Goal: Information Seeking & Learning: Learn about a topic

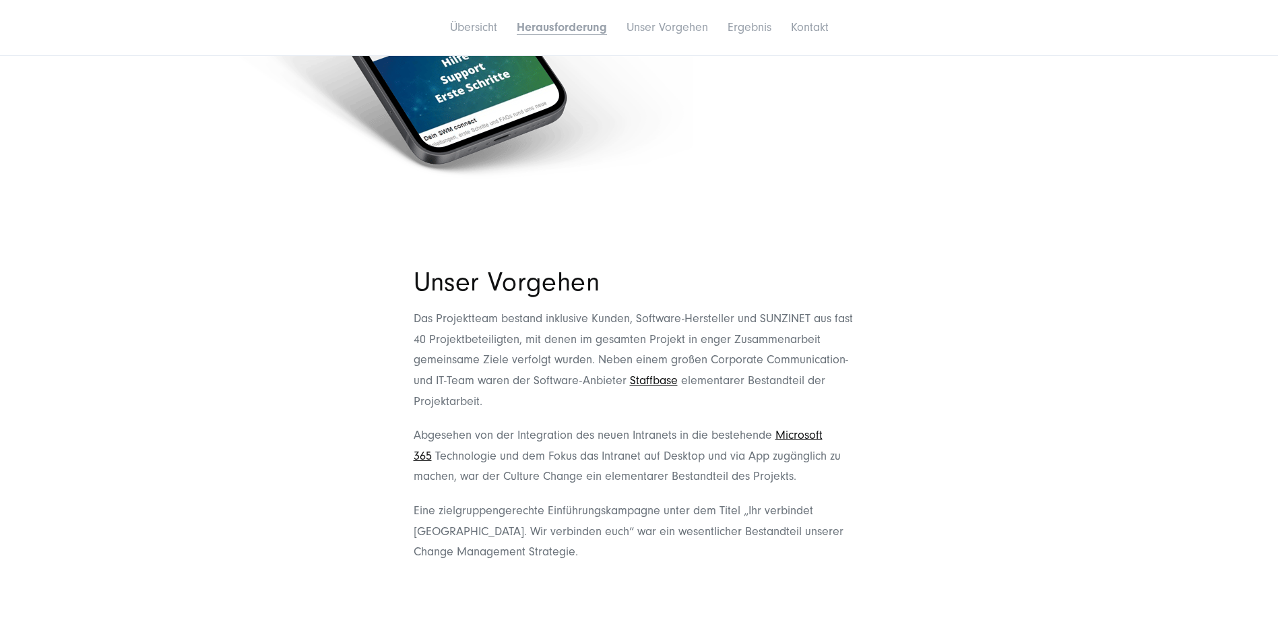
scroll to position [1617, 0]
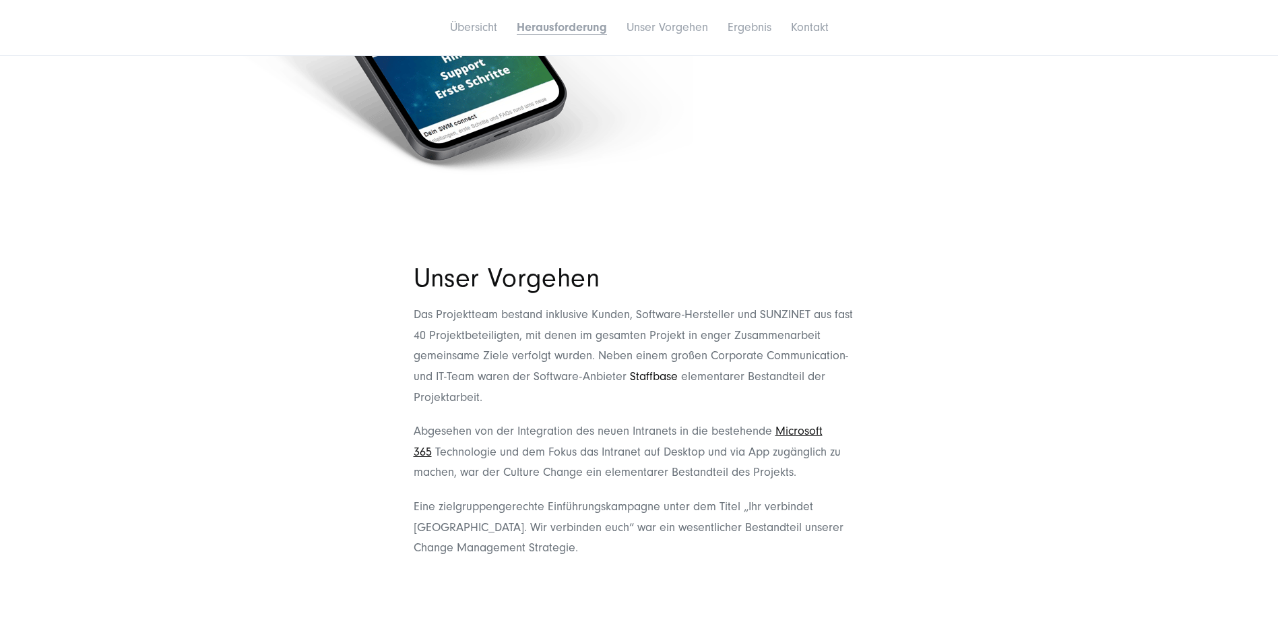
click at [651, 369] on link "Staffbase" at bounding box center [654, 376] width 48 height 14
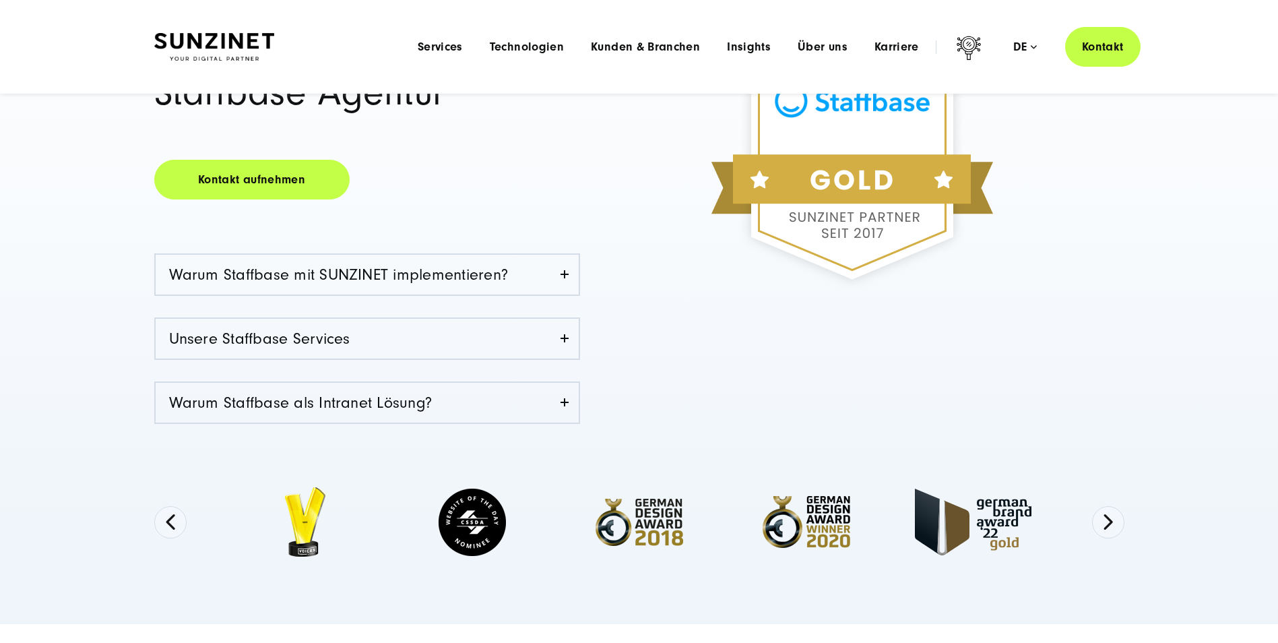
scroll to position [135, 0]
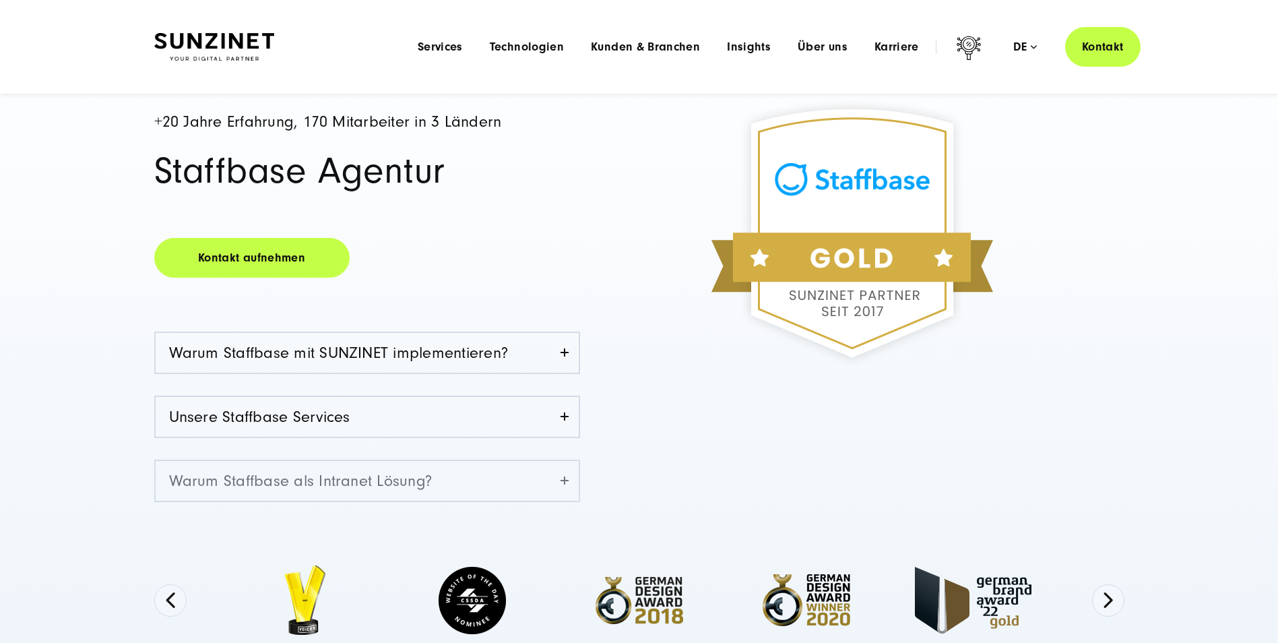
click at [573, 472] on link "Warum Staffbase als Intranet Lösung?" at bounding box center [367, 481] width 423 height 40
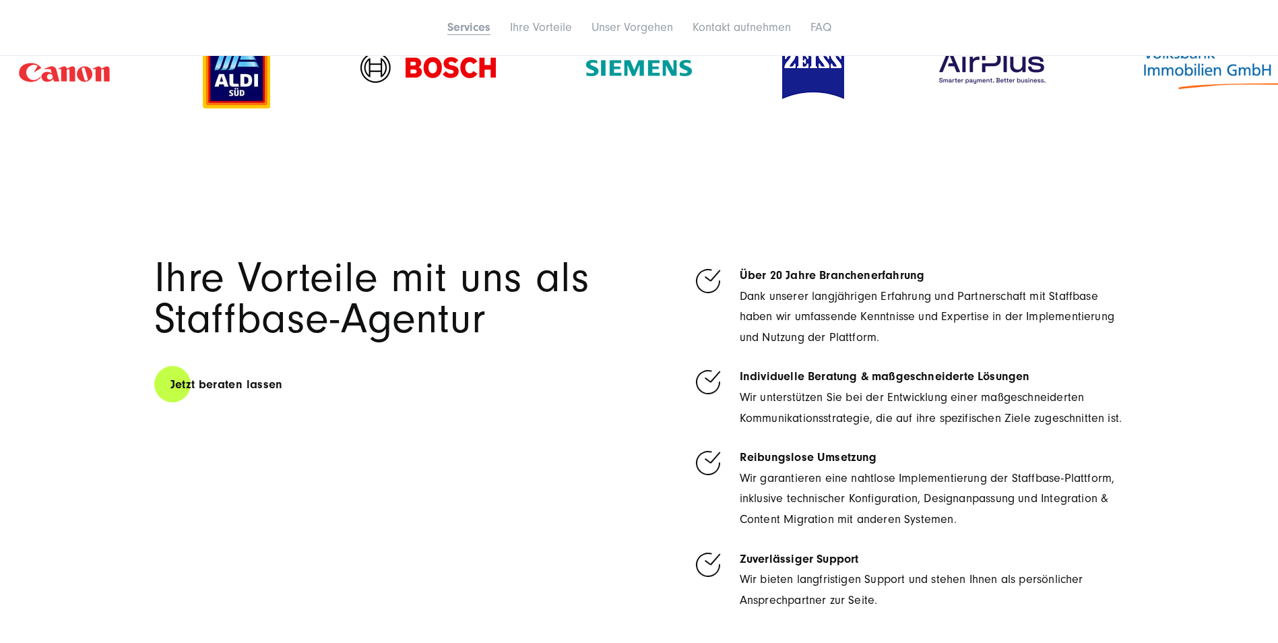
scroll to position [1819, 0]
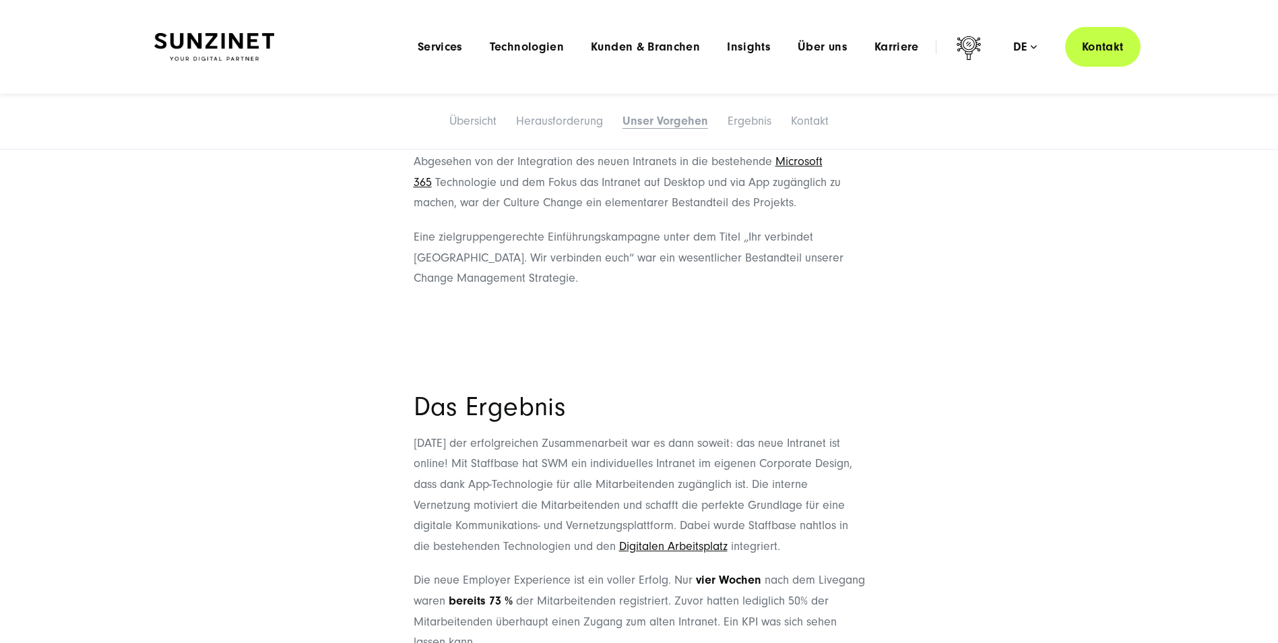
scroll to position [1751, 0]
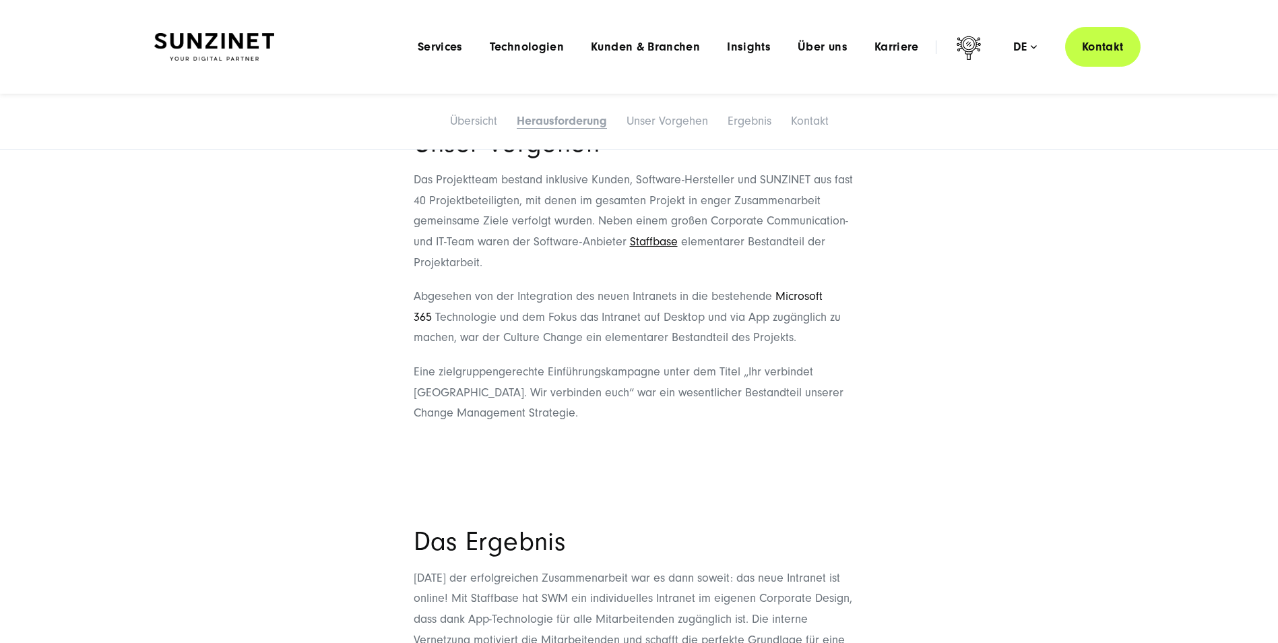
click at [789, 289] on link "Microsoft 365" at bounding box center [618, 306] width 409 height 35
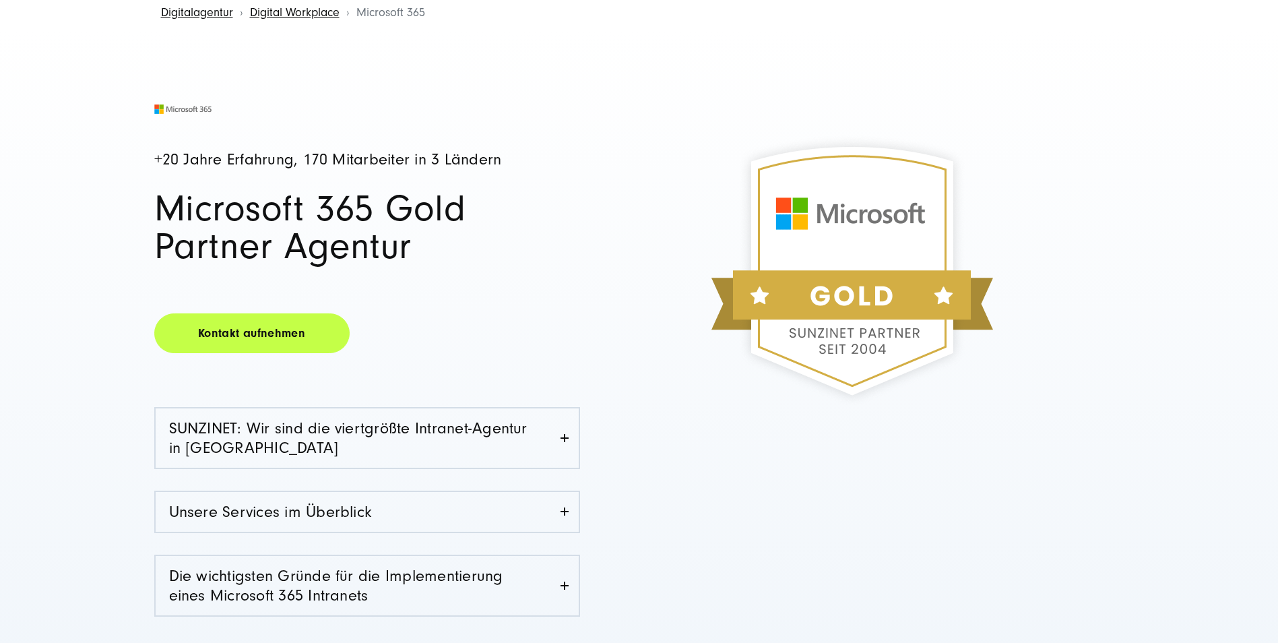
scroll to position [135, 0]
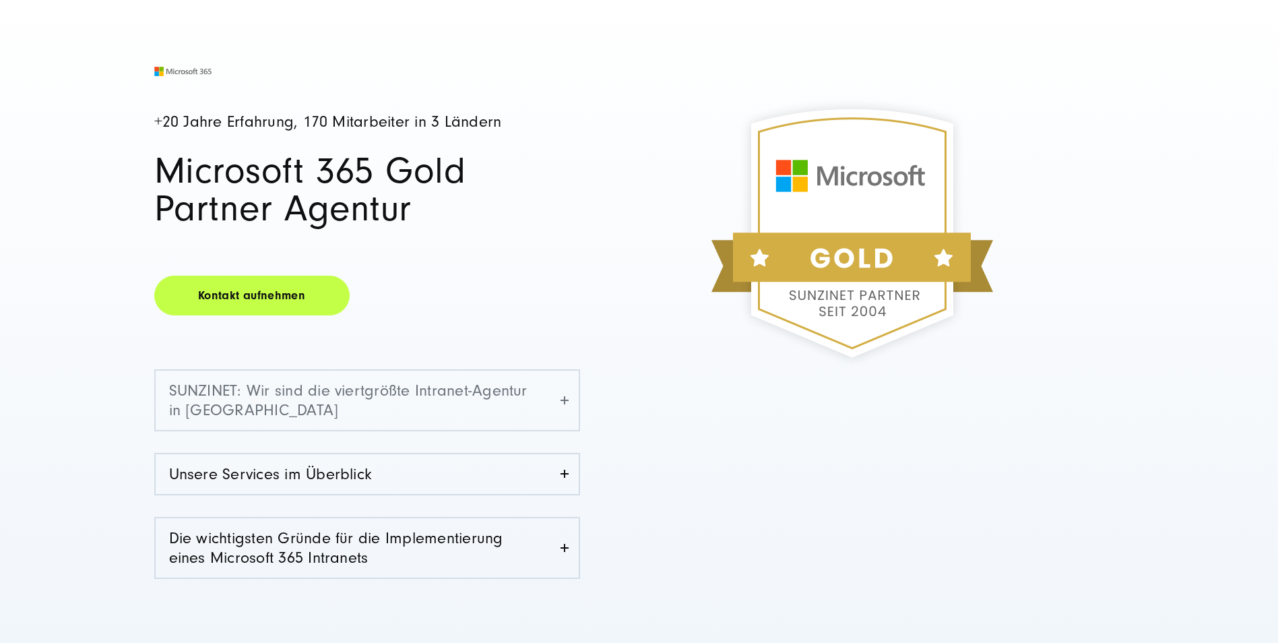
click at [566, 412] on link "SUNZINET: Wir sind die viertgrößte Intranet-Agentur in Deutschland" at bounding box center [367, 399] width 423 height 59
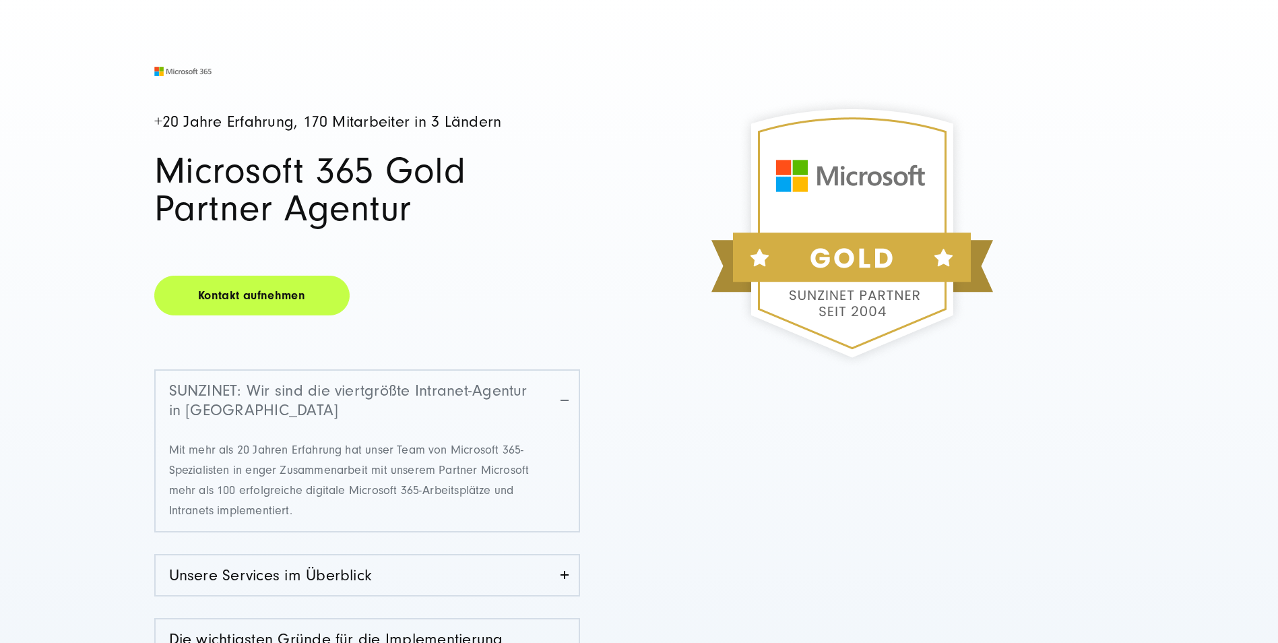
click at [566, 409] on link "SUNZINET: Wir sind die viertgrößte Intranet-Agentur in Deutschland" at bounding box center [367, 399] width 423 height 59
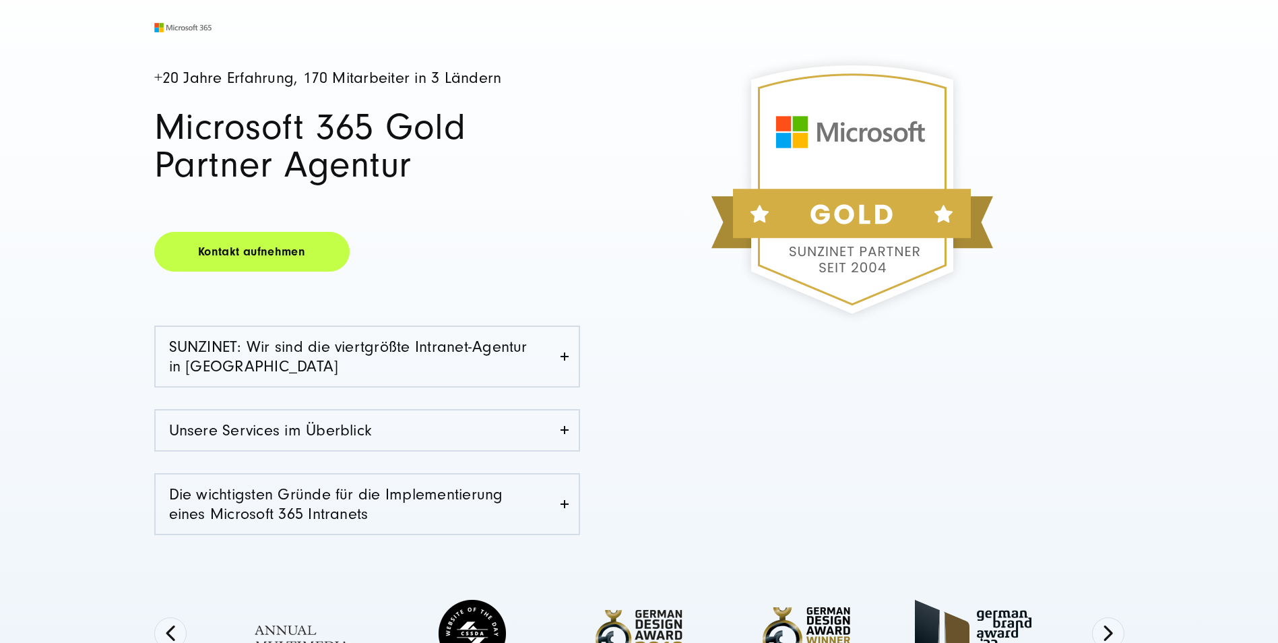
scroll to position [202, 0]
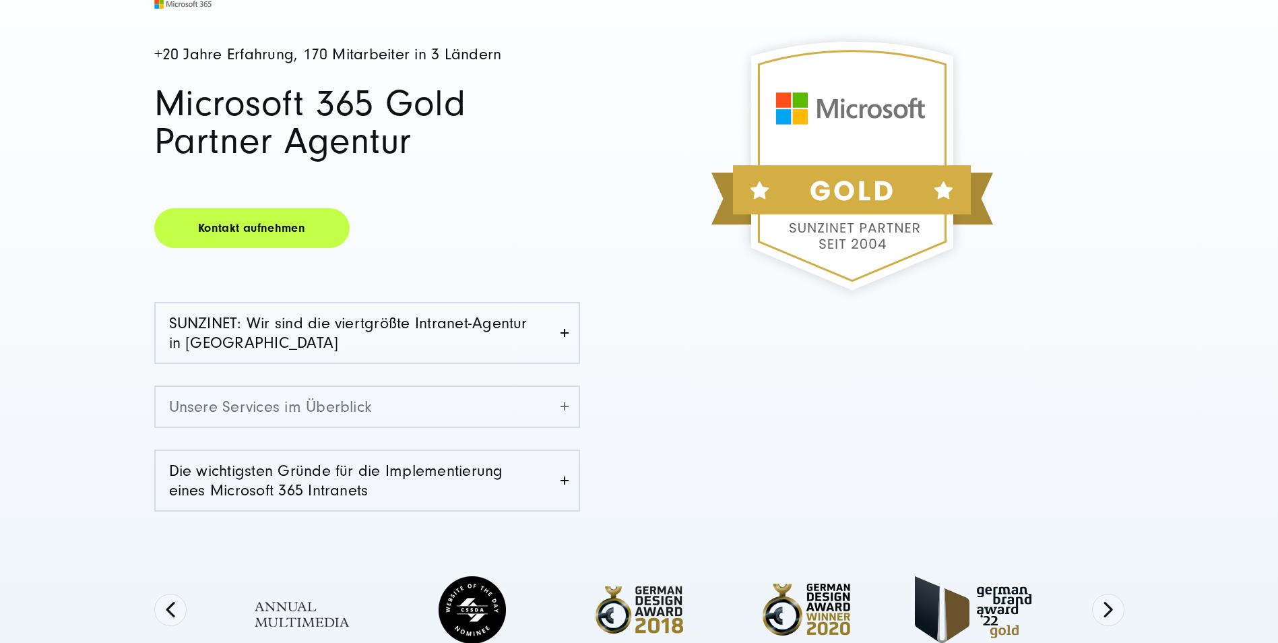
click at [551, 410] on link "Unsere Services im Überblick" at bounding box center [367, 407] width 423 height 40
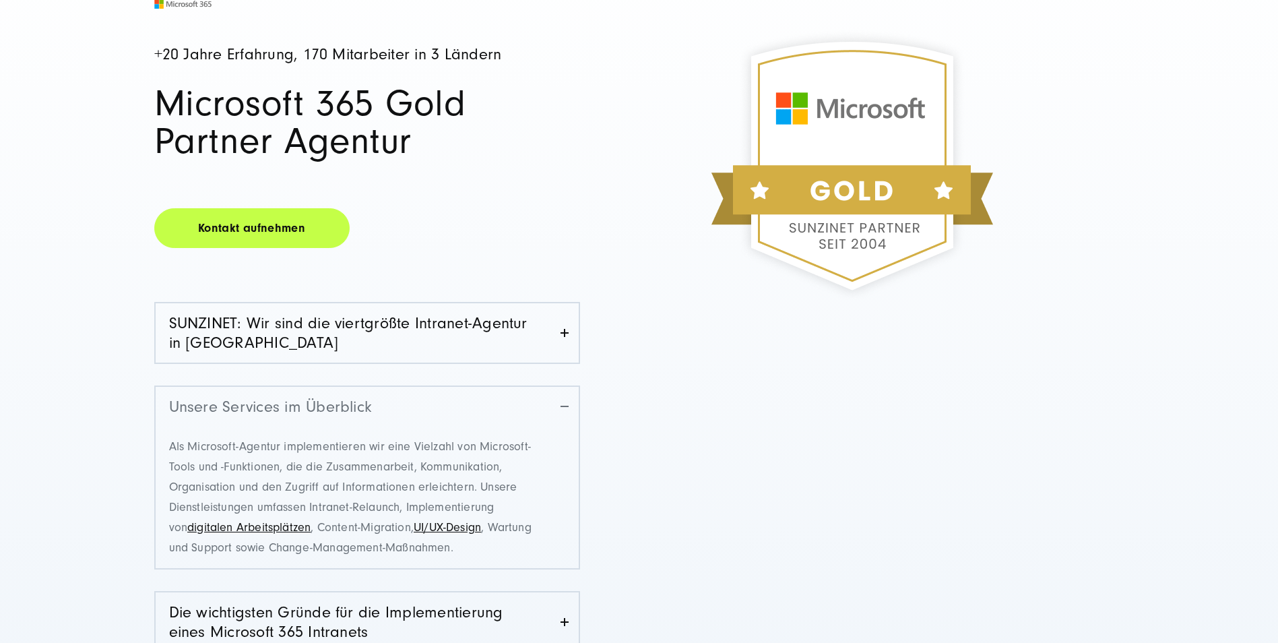
click at [551, 405] on link "Unsere Services im Überblick" at bounding box center [367, 407] width 423 height 40
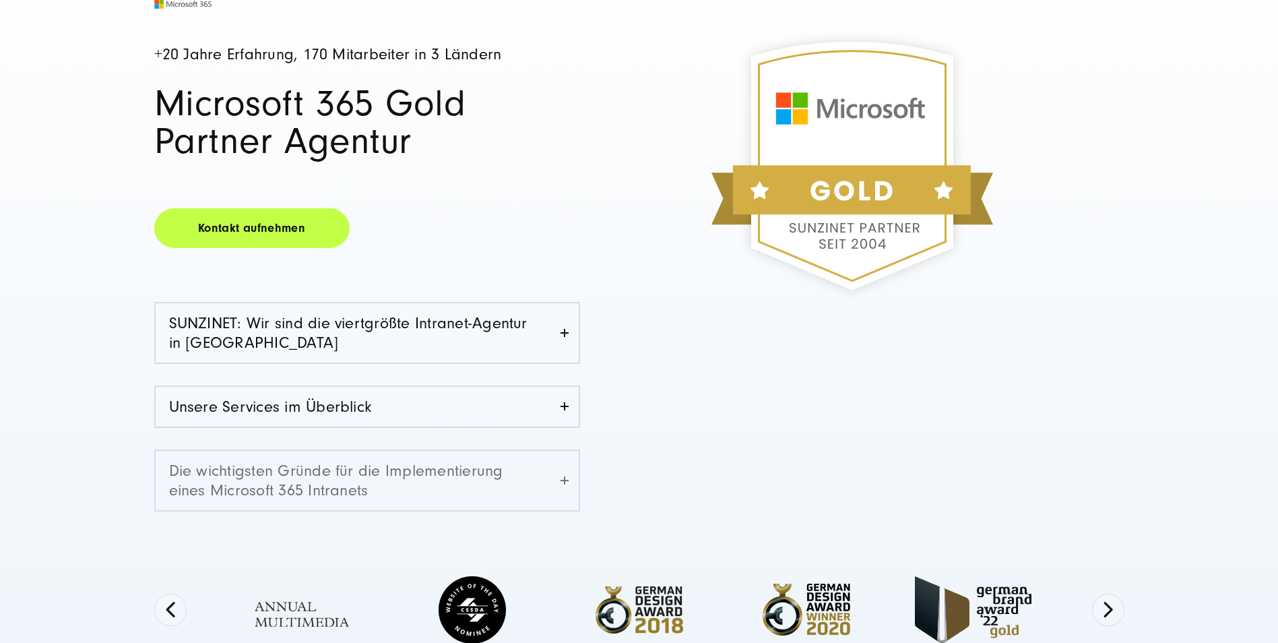
click at [554, 477] on link "Die wichtigsten Gründe für die Implementierung eines Microsoft 365 Intranets" at bounding box center [367, 480] width 423 height 59
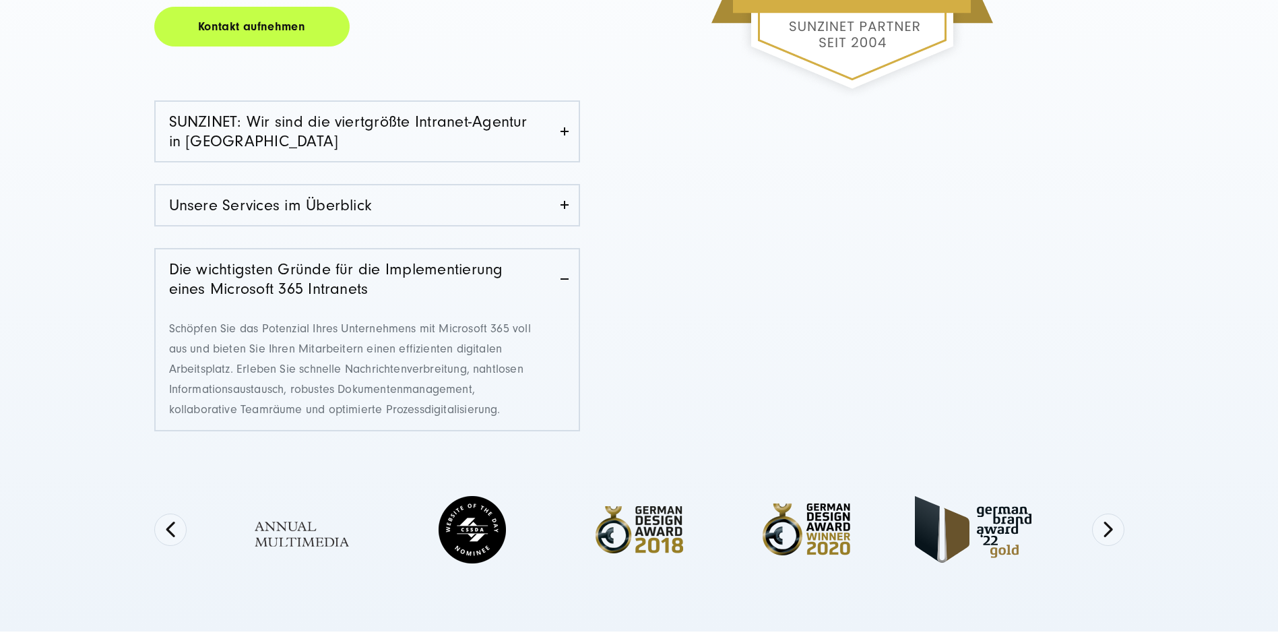
scroll to position [404, 0]
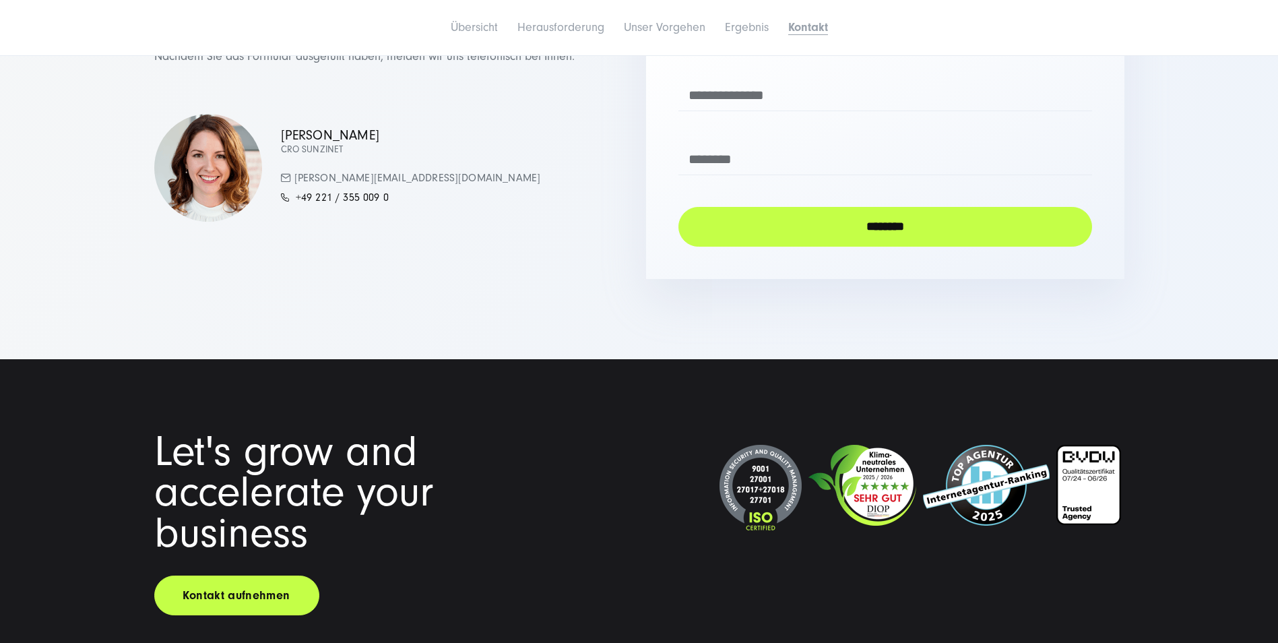
scroll to position [3977, 0]
